Goal: Navigation & Orientation: Find specific page/section

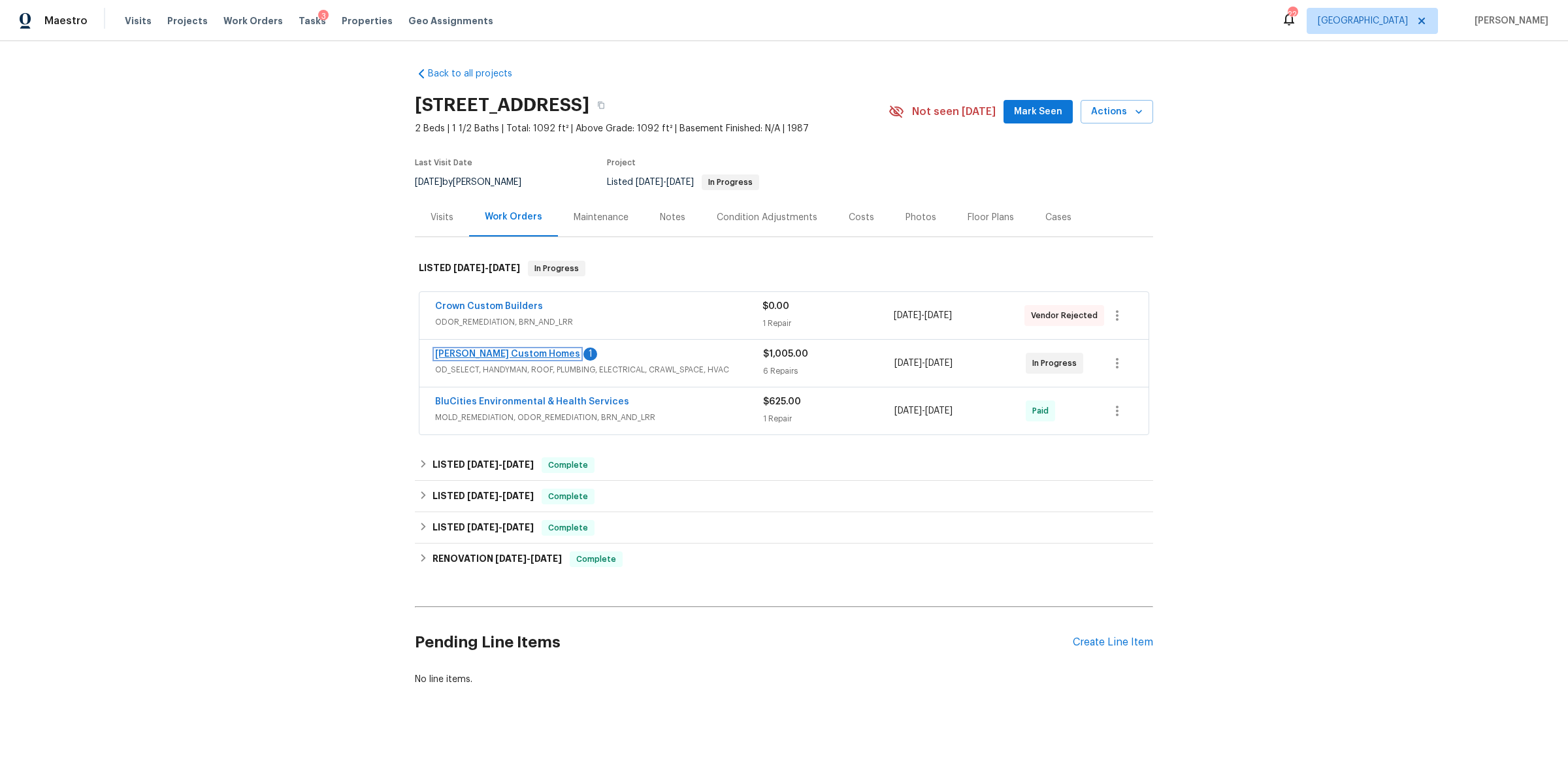
click at [458, 353] on link "[PERSON_NAME] Custom Homes" at bounding box center [508, 354] width 145 height 9
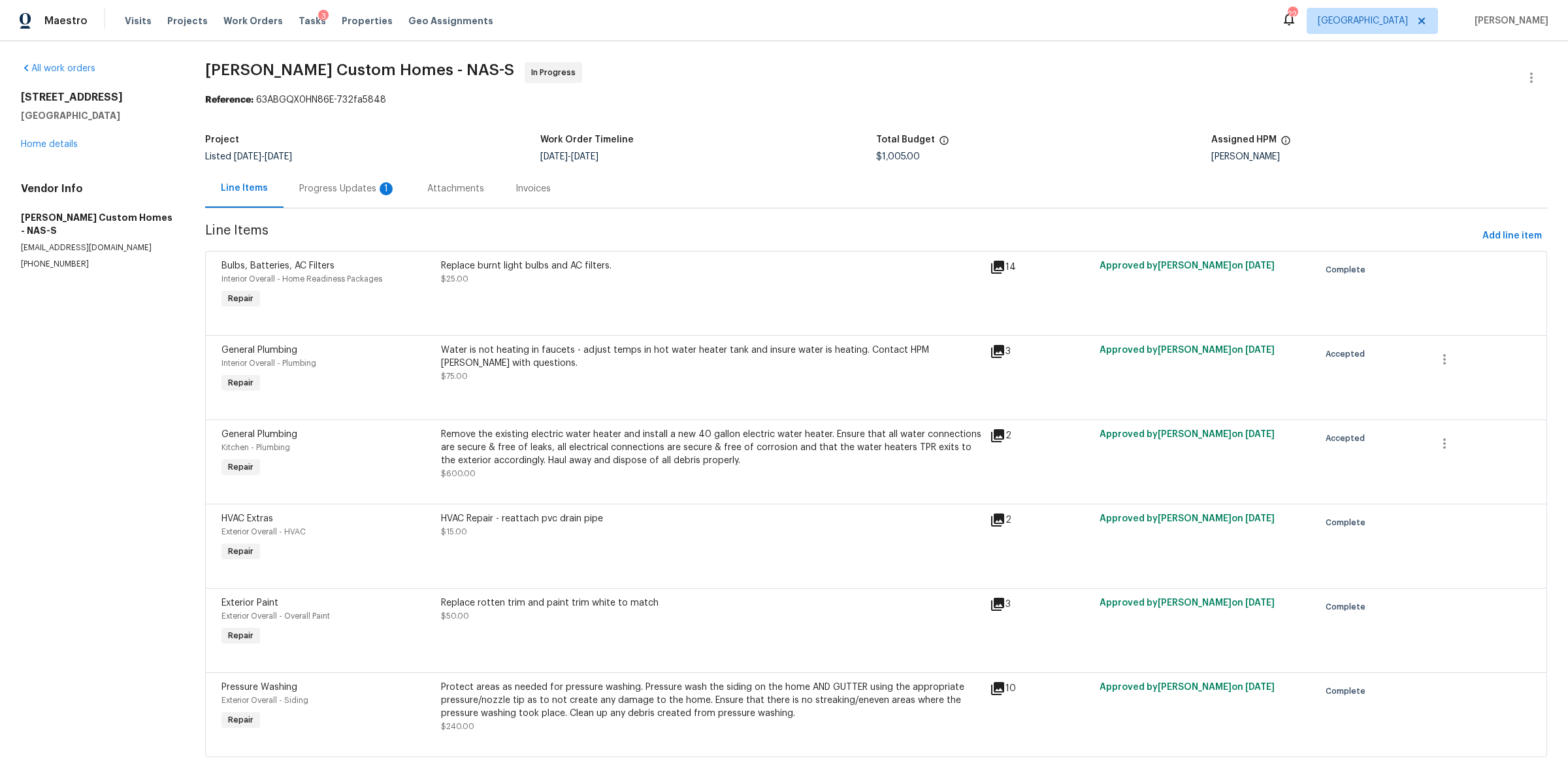
click at [312, 179] on div "Progress Updates 1" at bounding box center [347, 189] width 128 height 38
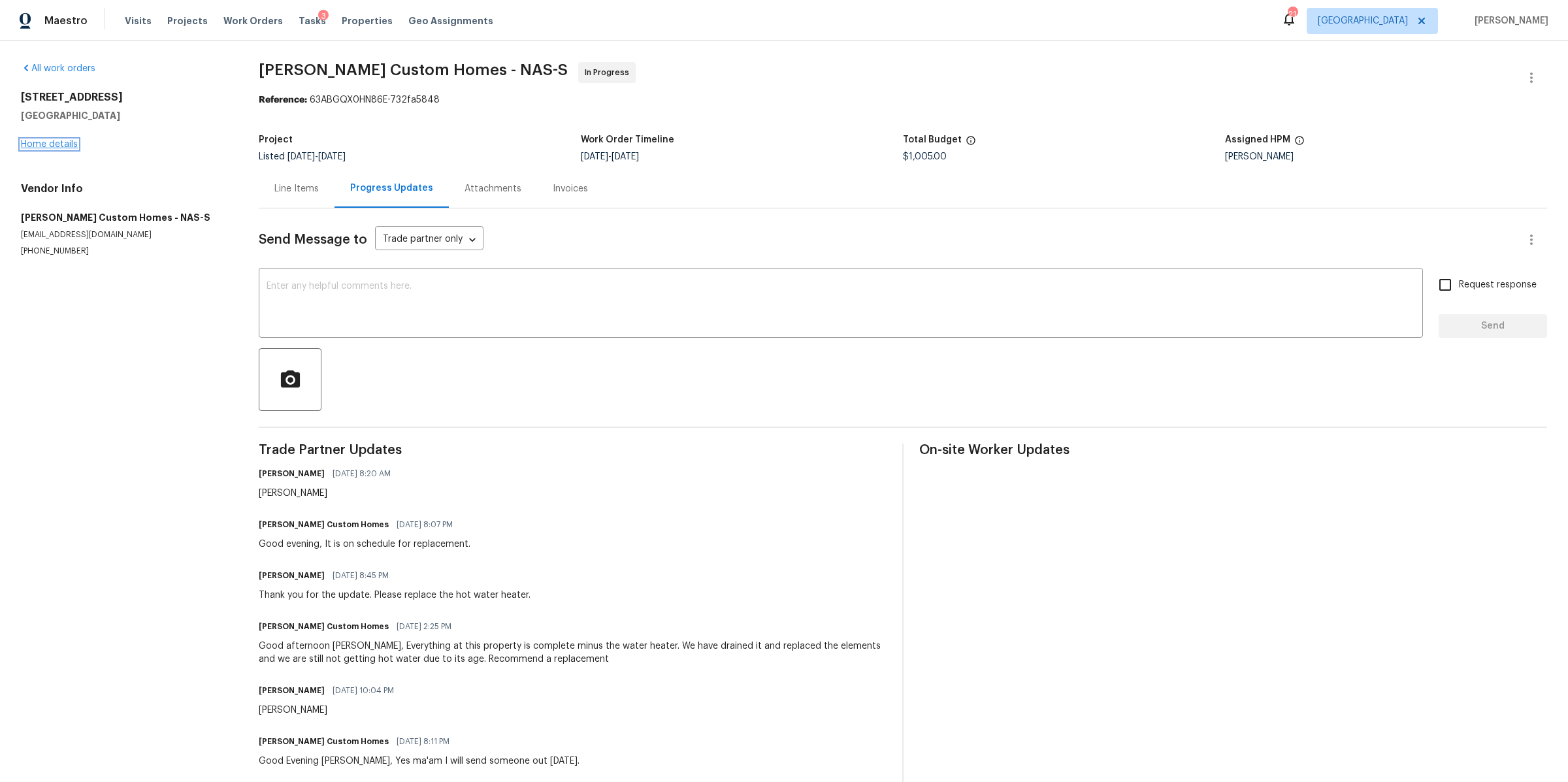
click at [38, 141] on link "Home details" at bounding box center [49, 144] width 57 height 9
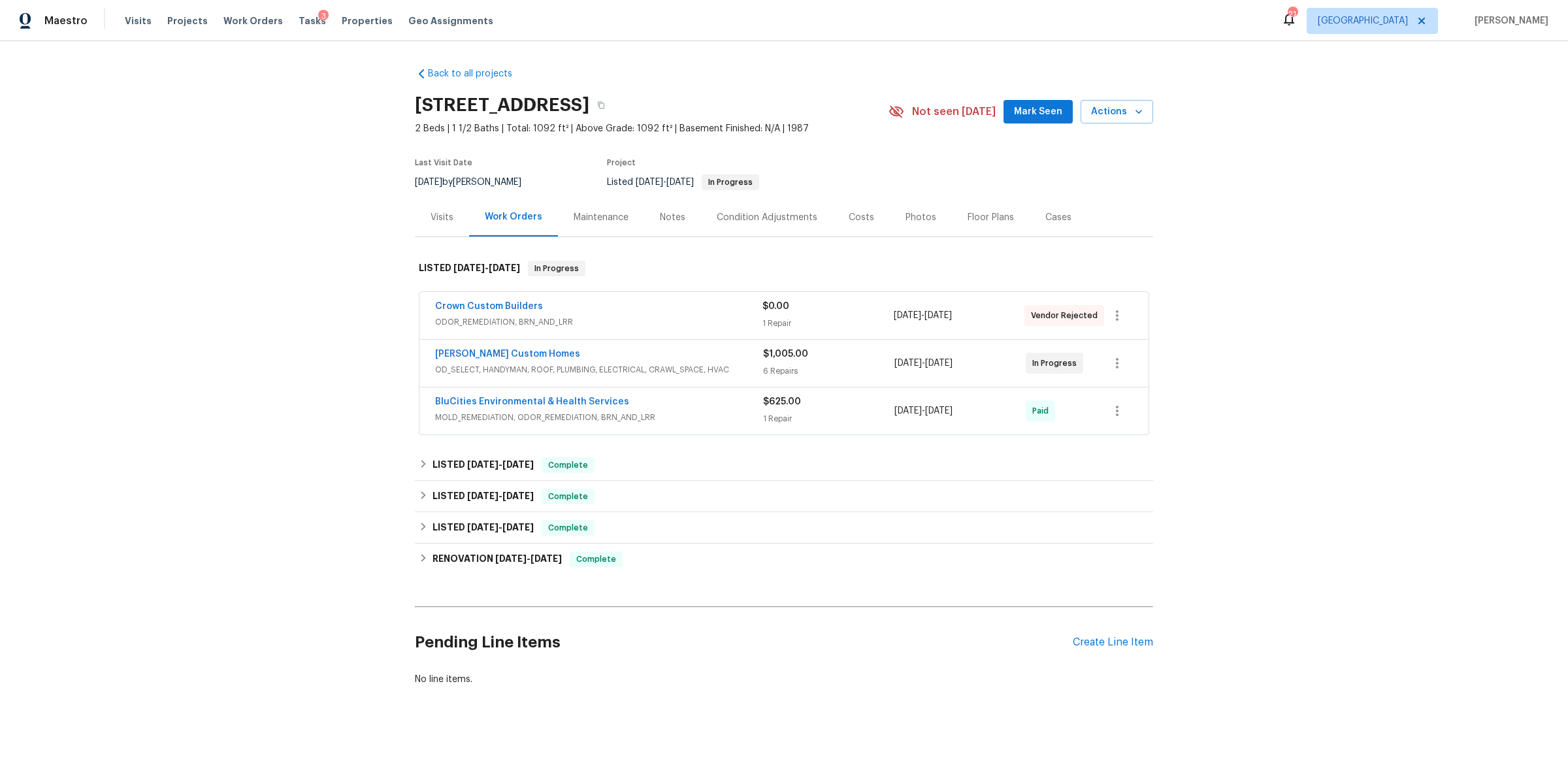
click at [419, 220] on div "Visits" at bounding box center [442, 217] width 54 height 38
click at [439, 217] on div "Visits" at bounding box center [442, 217] width 23 height 13
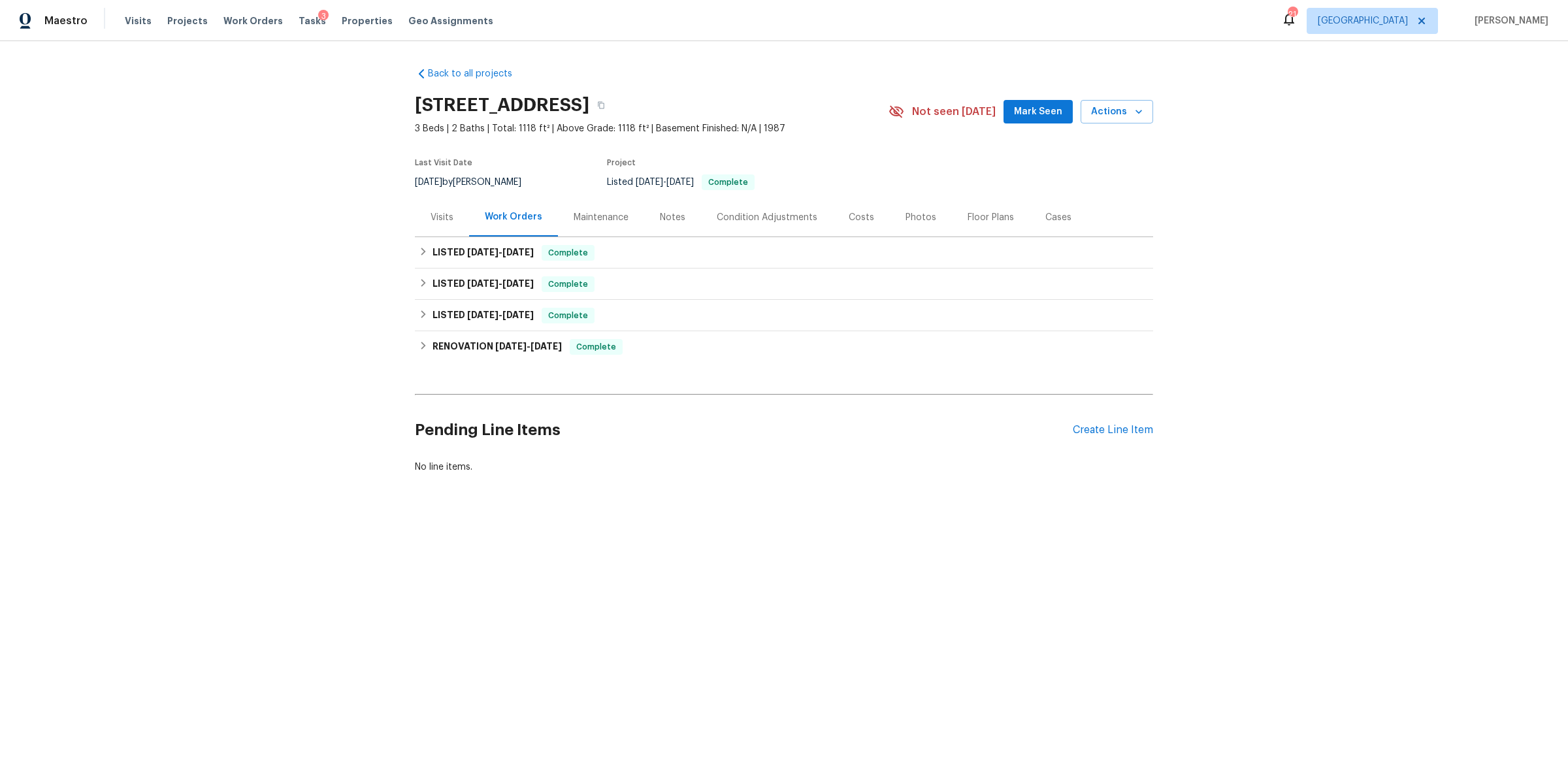
click at [422, 214] on div "Visits" at bounding box center [442, 217] width 54 height 38
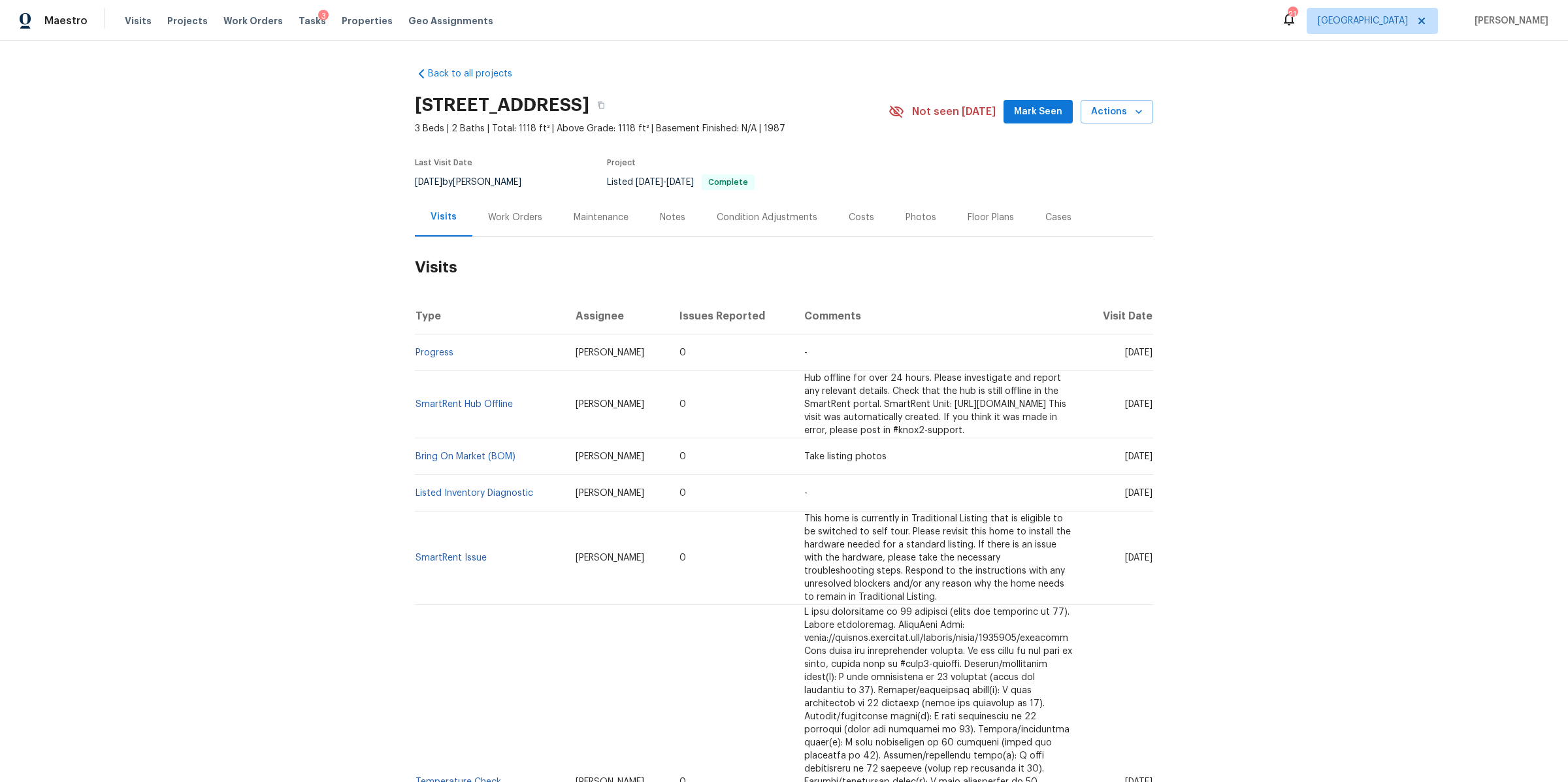
click at [674, 219] on div "Notes" at bounding box center [673, 217] width 26 height 13
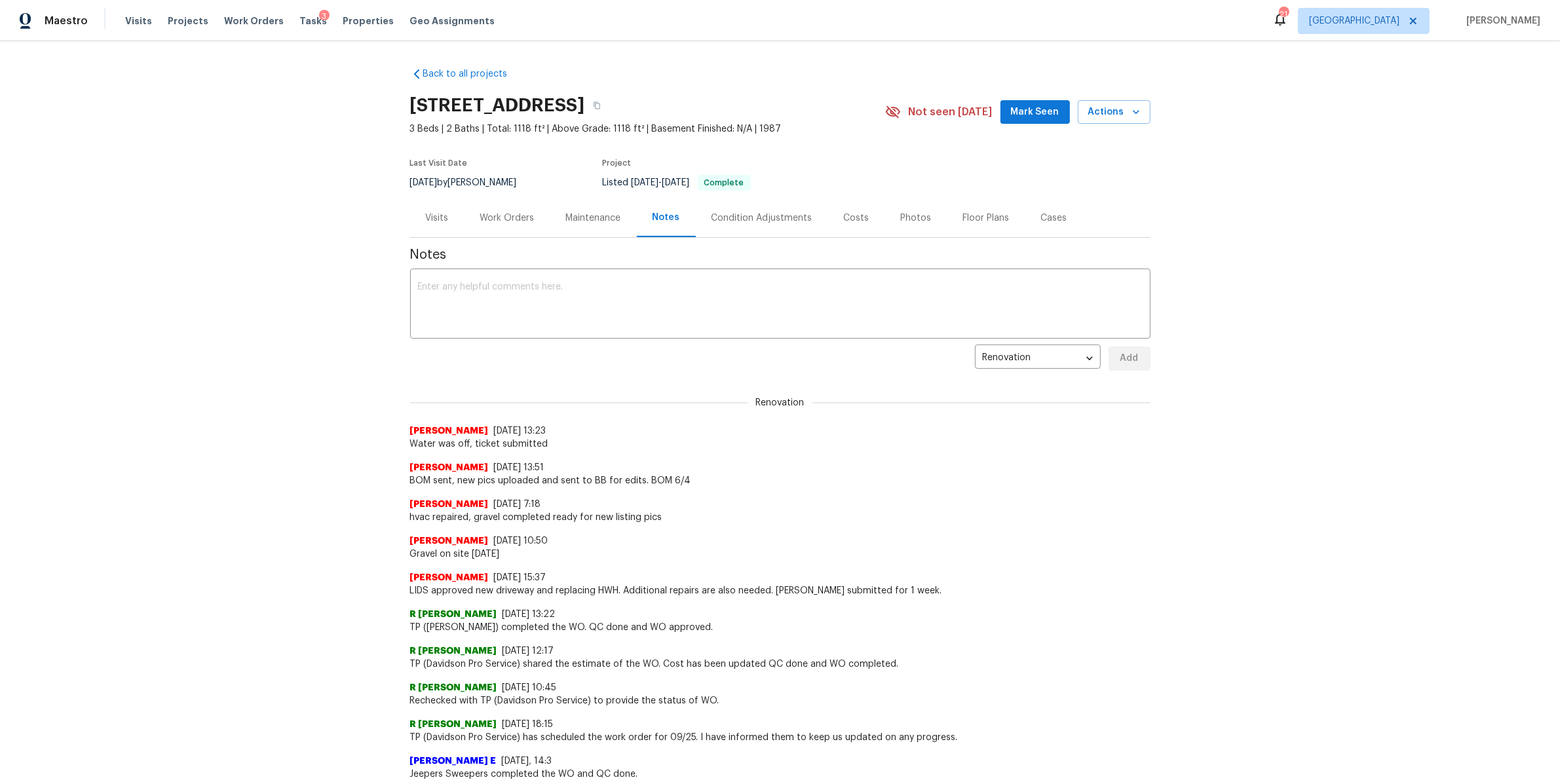
click at [493, 221] on div "Work Orders" at bounding box center [508, 218] width 54 height 13
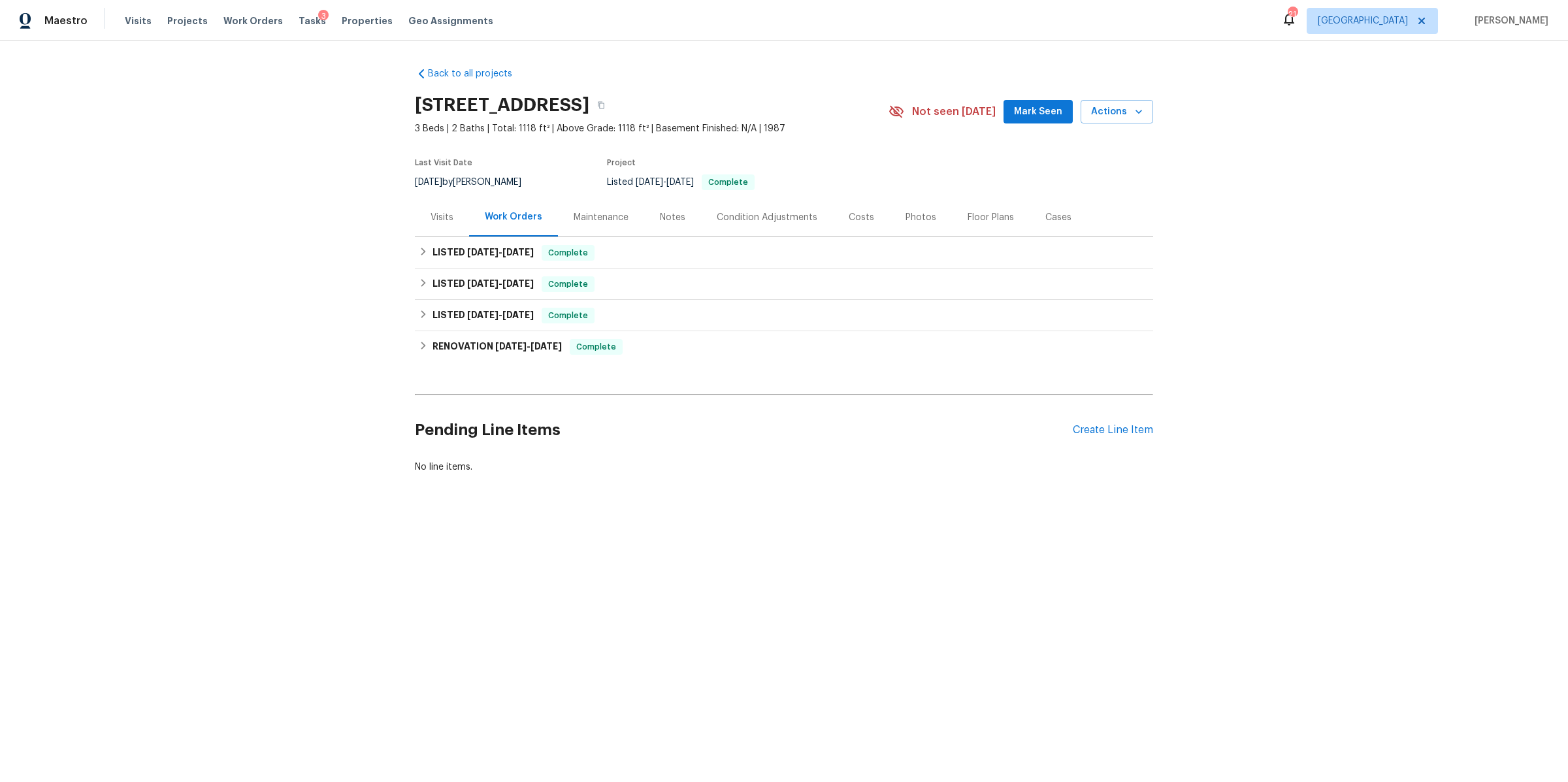
click at [442, 213] on div "Visits" at bounding box center [442, 217] width 23 height 13
click at [448, 220] on div "Visits" at bounding box center [442, 217] width 54 height 38
